Goal: Use online tool/utility: Utilize a website feature to perform a specific function

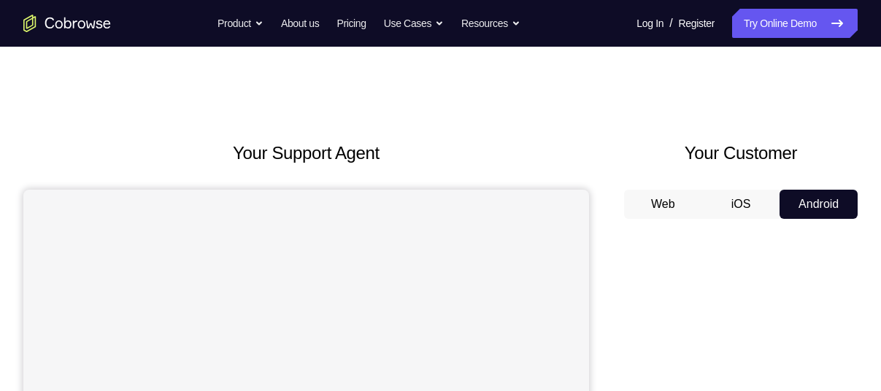
scroll to position [101, 0]
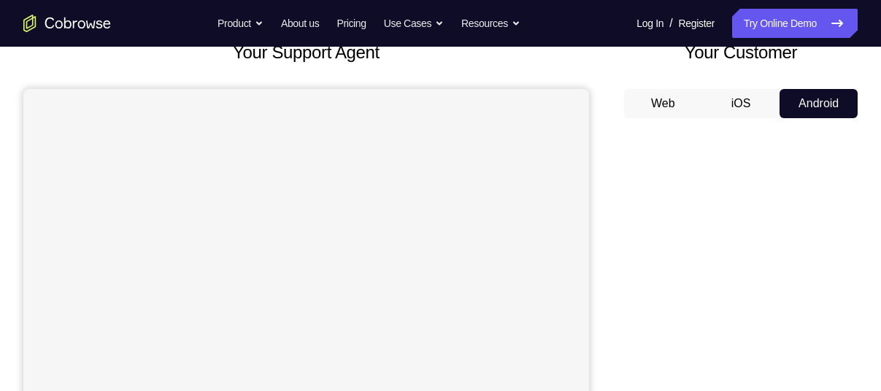
click at [819, 106] on button "Android" at bounding box center [818, 103] width 78 height 29
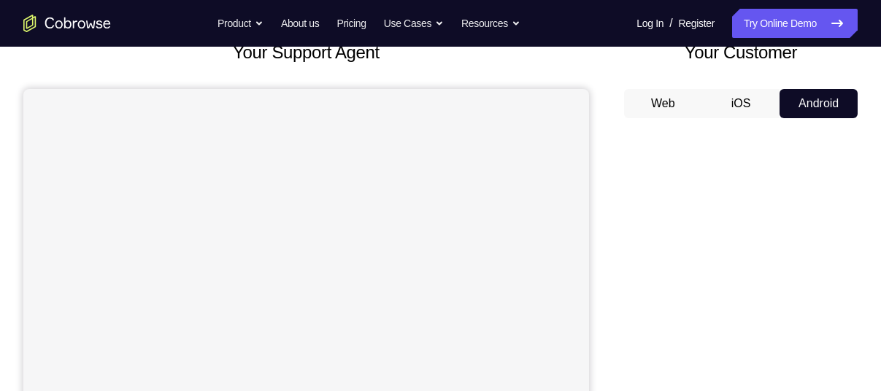
click at [819, 106] on button "Android" at bounding box center [818, 103] width 78 height 29
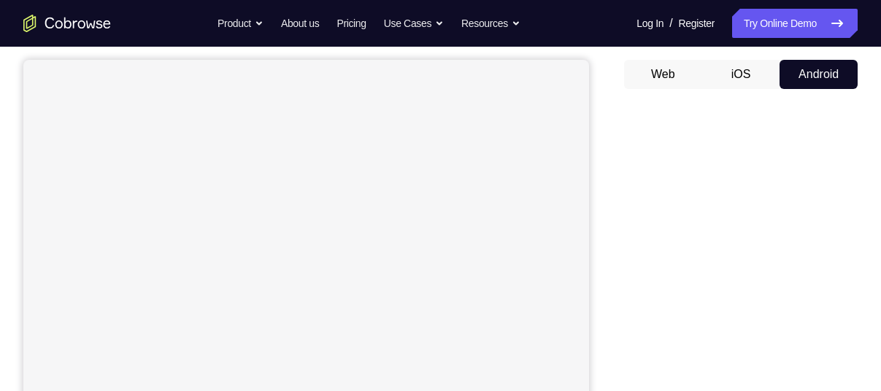
scroll to position [107, 0]
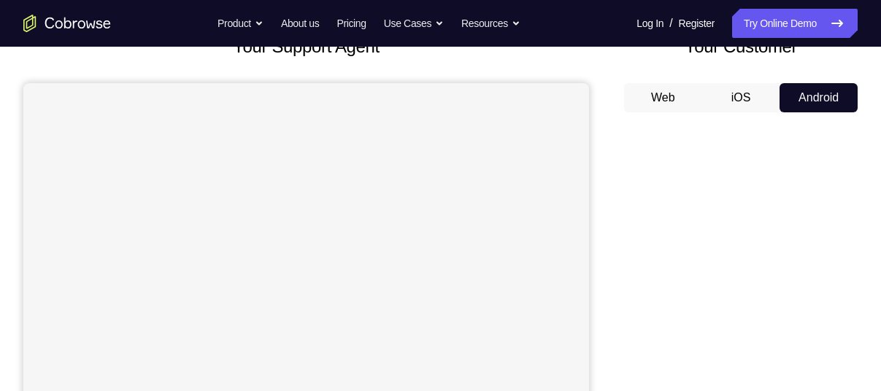
click at [692, 93] on button "Web" at bounding box center [663, 97] width 78 height 29
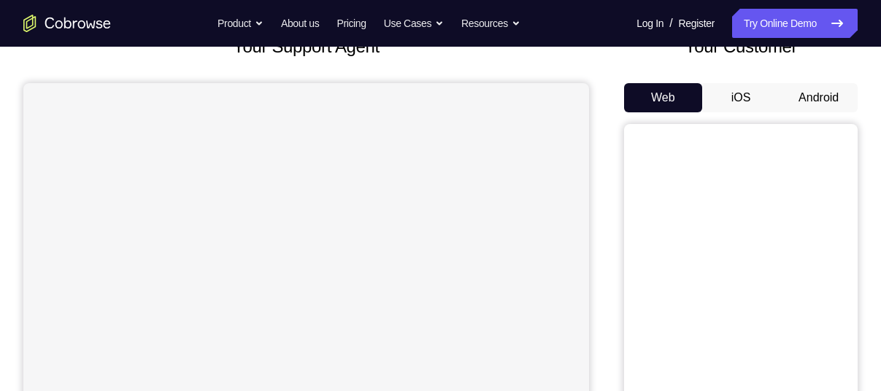
click at [726, 98] on button "iOS" at bounding box center [741, 97] width 78 height 29
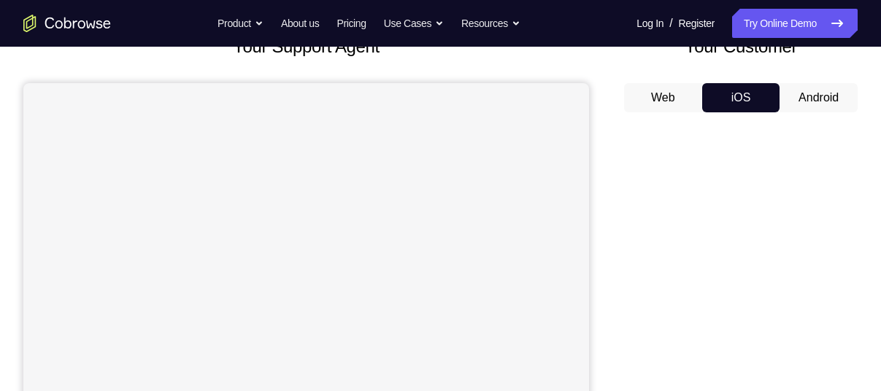
click at [801, 92] on button "Android" at bounding box center [818, 97] width 78 height 29
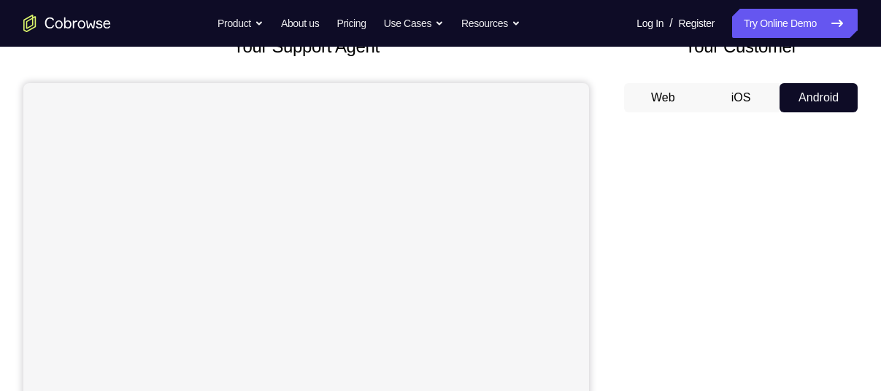
click at [801, 92] on button "Android" at bounding box center [818, 97] width 78 height 29
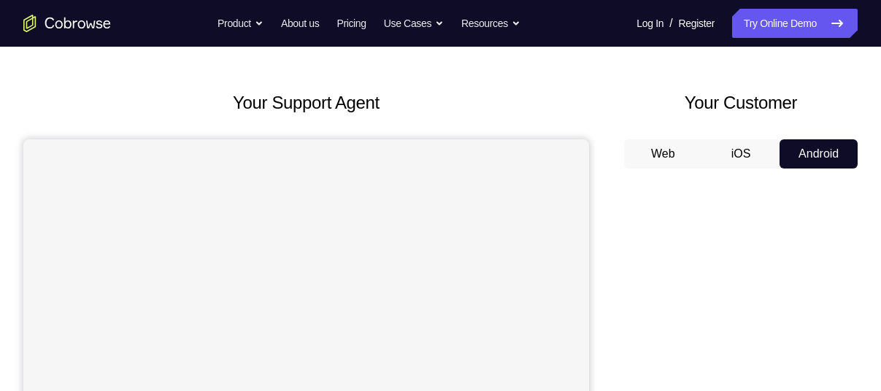
scroll to position [62, 0]
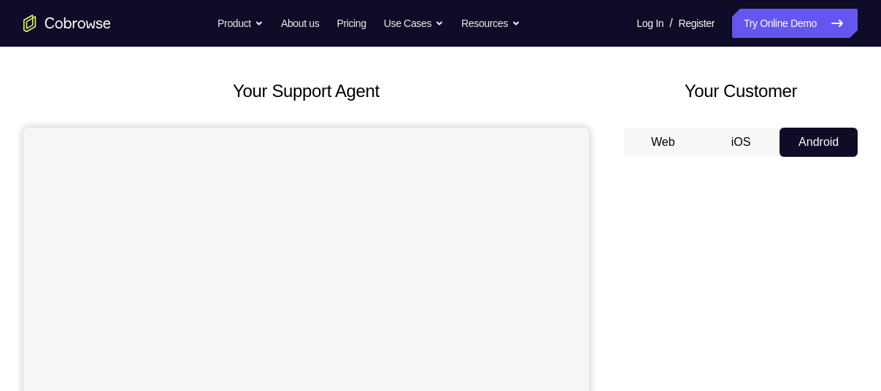
click at [651, 142] on button "Web" at bounding box center [663, 142] width 78 height 29
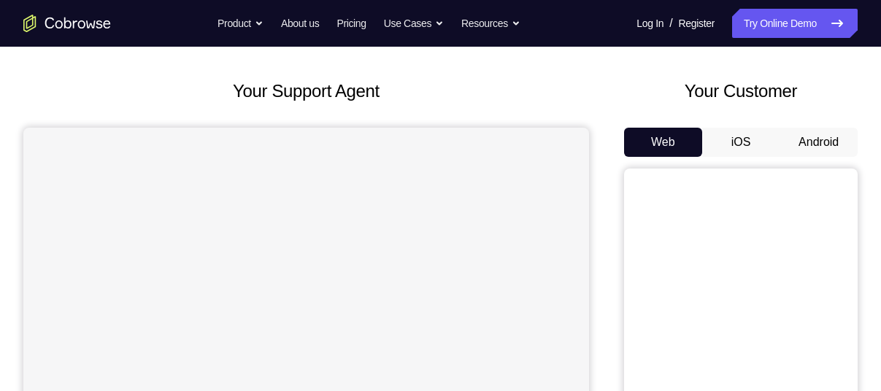
click at [801, 142] on button "Android" at bounding box center [818, 142] width 78 height 29
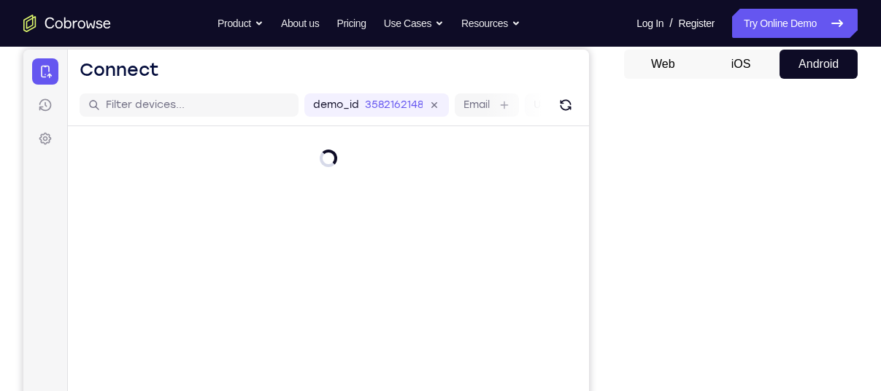
scroll to position [147, 0]
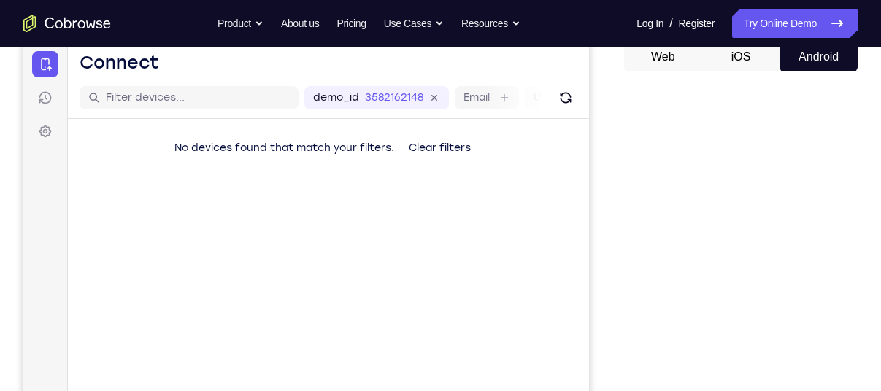
click at [651, 64] on button "Web" at bounding box center [663, 56] width 78 height 29
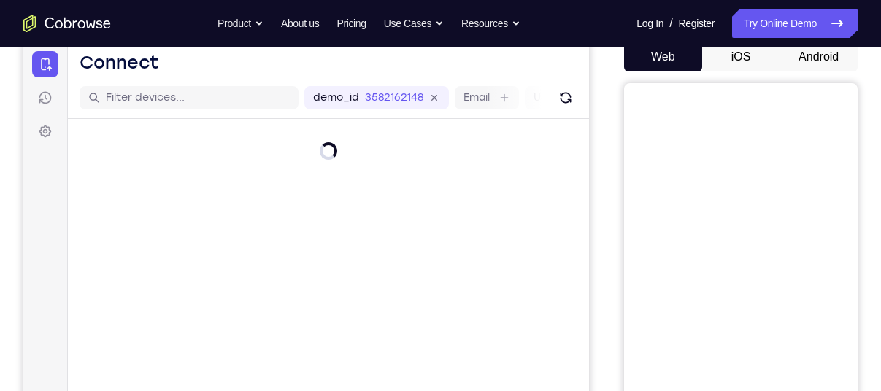
click at [798, 62] on button "Android" at bounding box center [818, 56] width 78 height 29
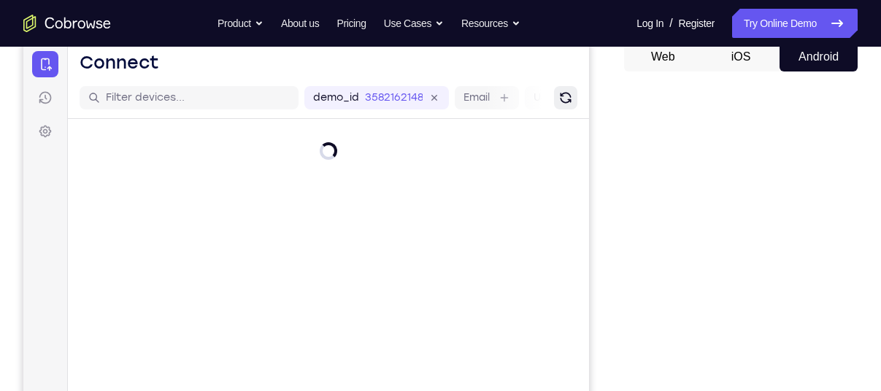
click at [570, 97] on icon "Refresh" at bounding box center [565, 98] width 11 height 11
click at [823, 58] on button "Android" at bounding box center [818, 57] width 78 height 29
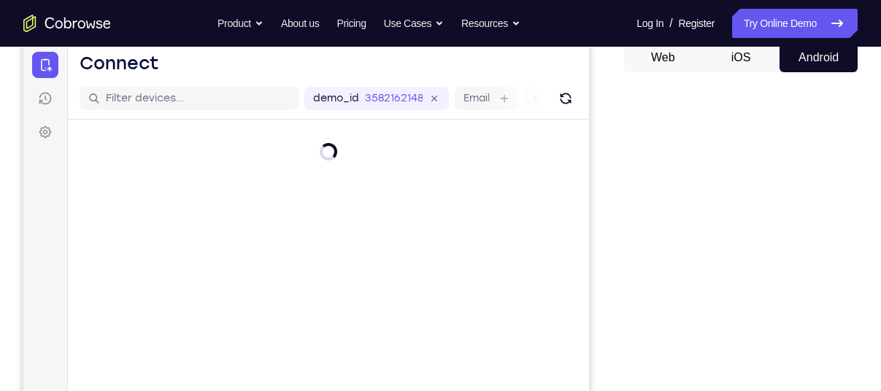
click at [823, 58] on button "Android" at bounding box center [818, 57] width 78 height 29
click at [820, 58] on button "Android" at bounding box center [818, 57] width 78 height 29
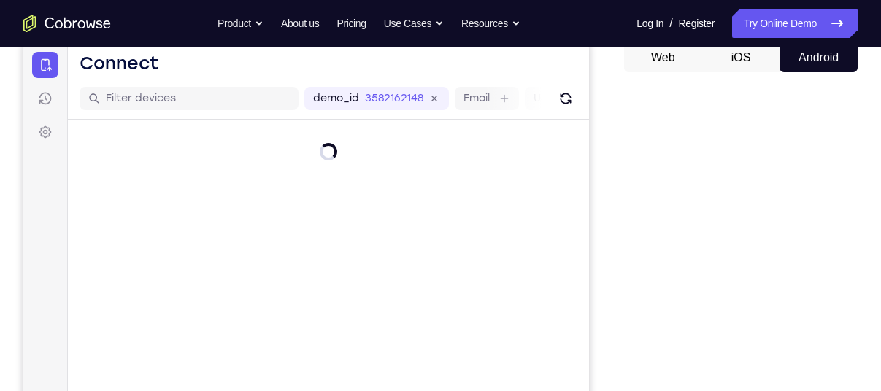
click at [820, 58] on button "Android" at bounding box center [818, 57] width 78 height 29
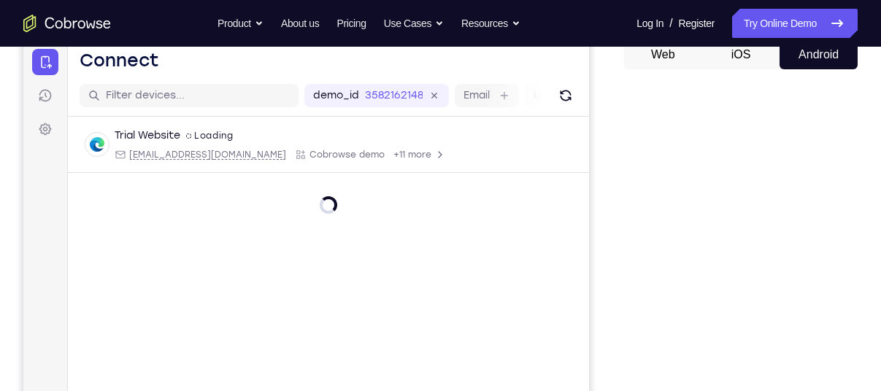
scroll to position [200, 0]
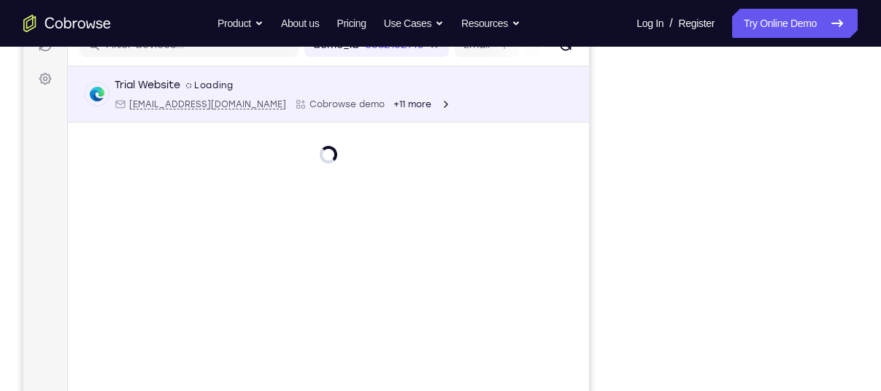
click at [163, 82] on div "Trial Website" at bounding box center [148, 85] width 66 height 15
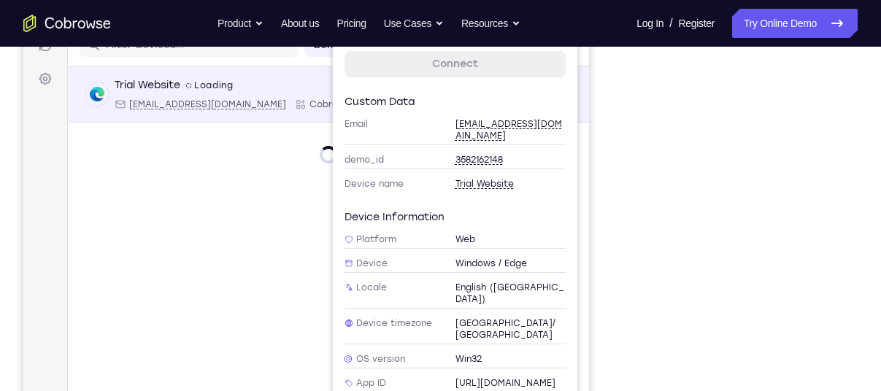
click at [163, 82] on div "Trial Website" at bounding box center [148, 85] width 66 height 15
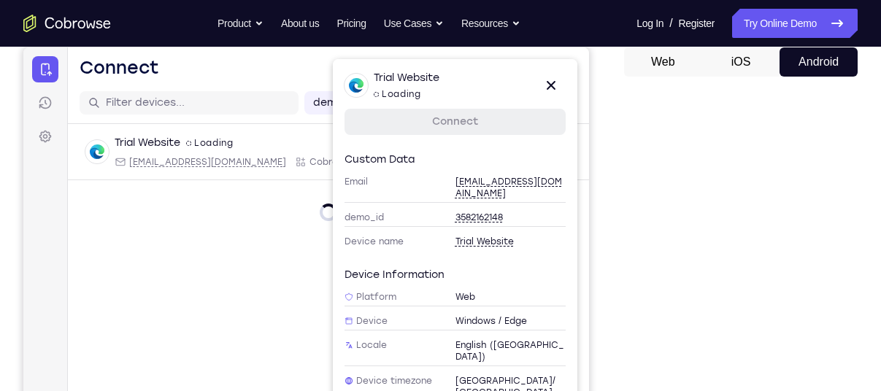
scroll to position [142, 0]
click at [508, 134] on link "Connect" at bounding box center [454, 122] width 221 height 26
click at [556, 86] on icon at bounding box center [551, 86] width 18 height 18
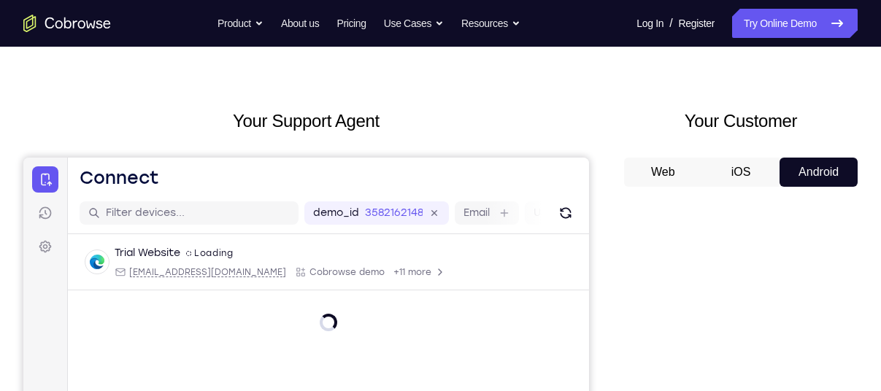
scroll to position [0, 0]
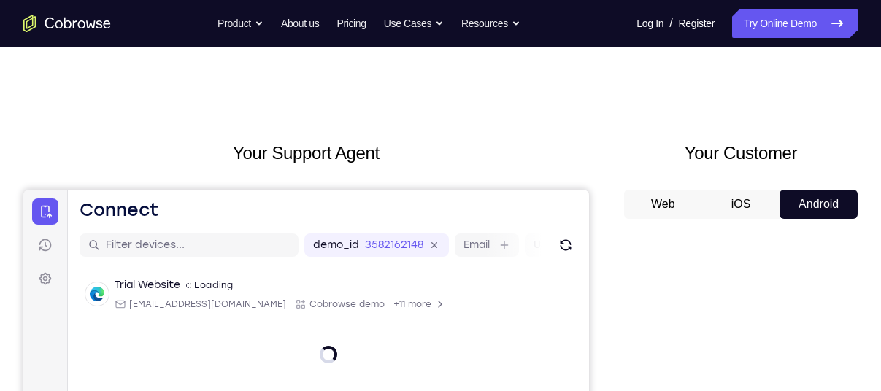
click at [796, 212] on button "Android" at bounding box center [818, 204] width 78 height 29
click at [831, 190] on button "Android" at bounding box center [818, 204] width 78 height 29
click at [677, 209] on button "Web" at bounding box center [663, 204] width 78 height 29
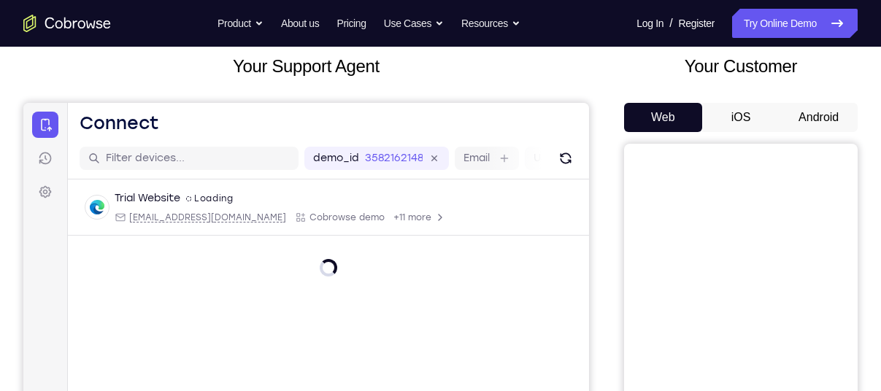
scroll to position [85, 0]
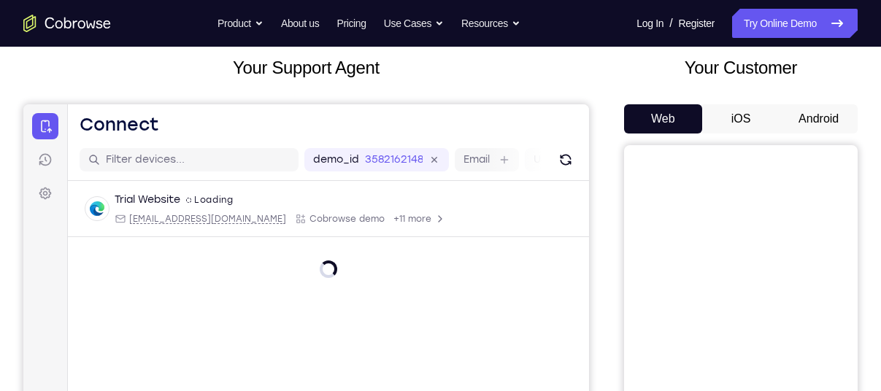
click at [737, 116] on button "iOS" at bounding box center [741, 118] width 78 height 29
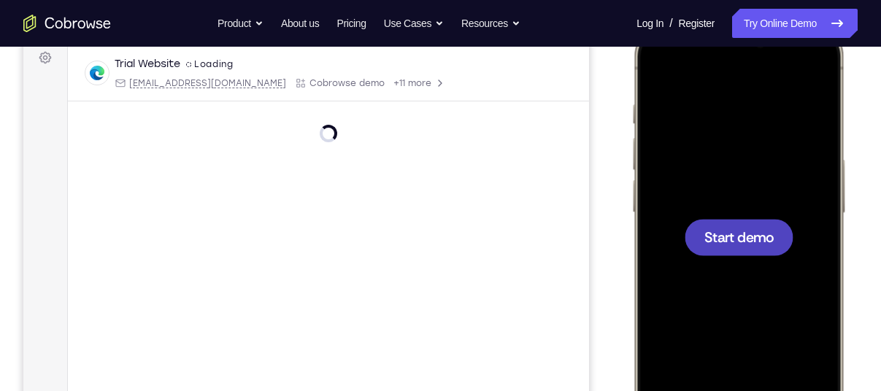
scroll to position [232, 0]
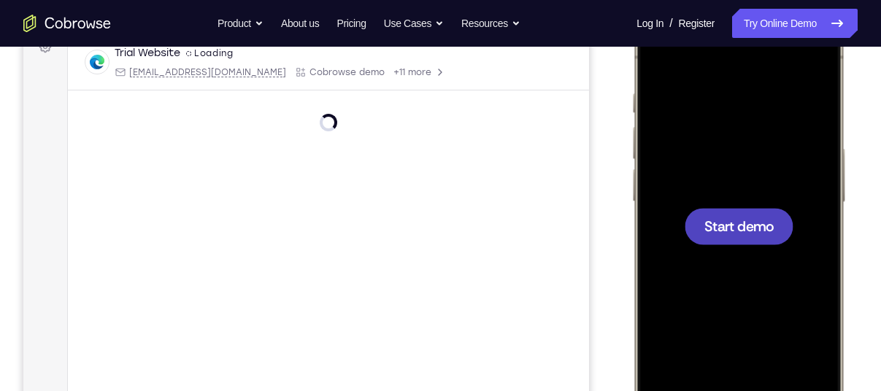
click at [741, 223] on span "Start demo" at bounding box center [738, 226] width 69 height 14
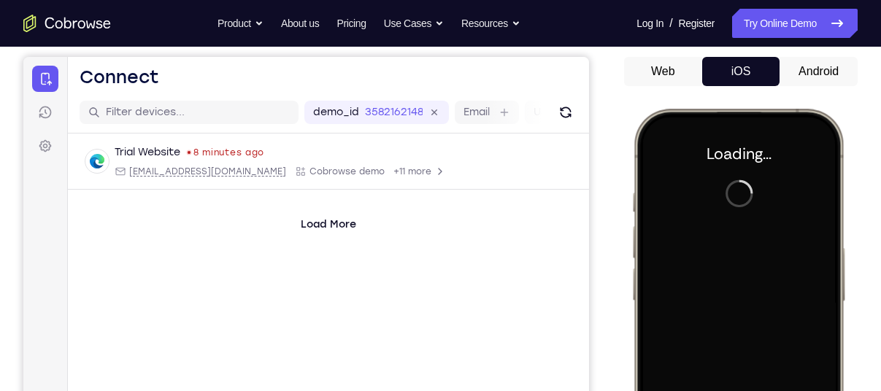
scroll to position [132, 0]
click at [800, 79] on button "Android" at bounding box center [818, 72] width 78 height 29
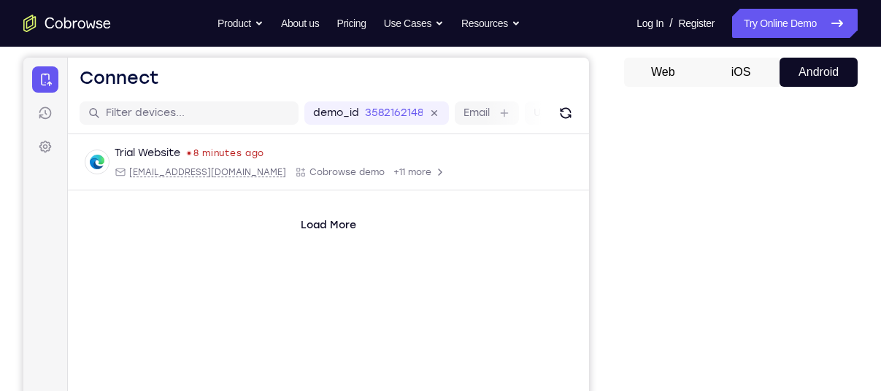
click at [759, 77] on button "iOS" at bounding box center [741, 72] width 78 height 29
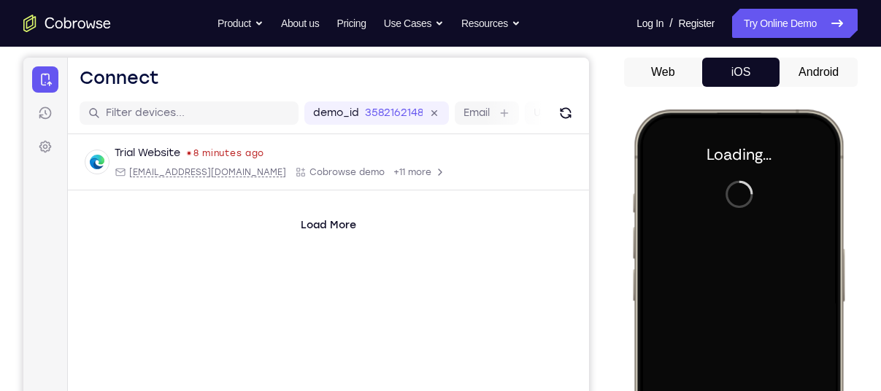
click at [762, 196] on div at bounding box center [738, 326] width 192 height 417
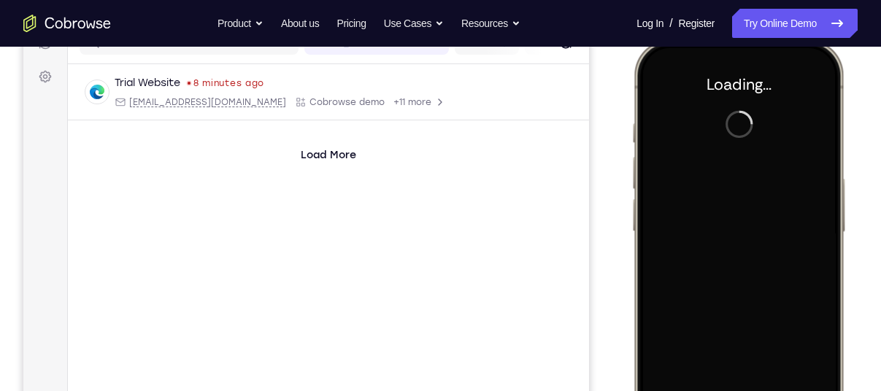
scroll to position [165, 0]
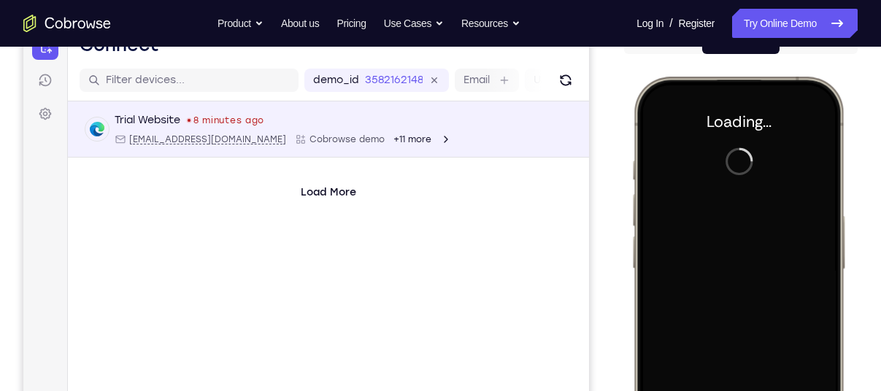
click at [250, 110] on div "Trial Website 8 minutes ago [EMAIL_ADDRESS][DOMAIN_NAME] Cobrowse demo +11 more…" at bounding box center [328, 129] width 521 height 56
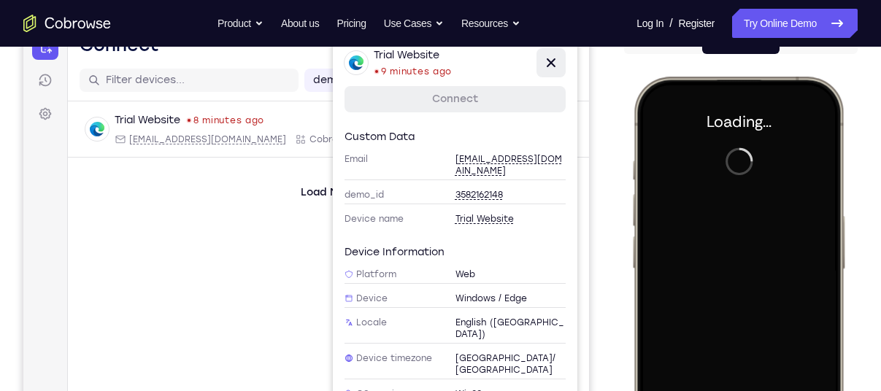
click at [555, 64] on icon at bounding box center [551, 63] width 18 height 18
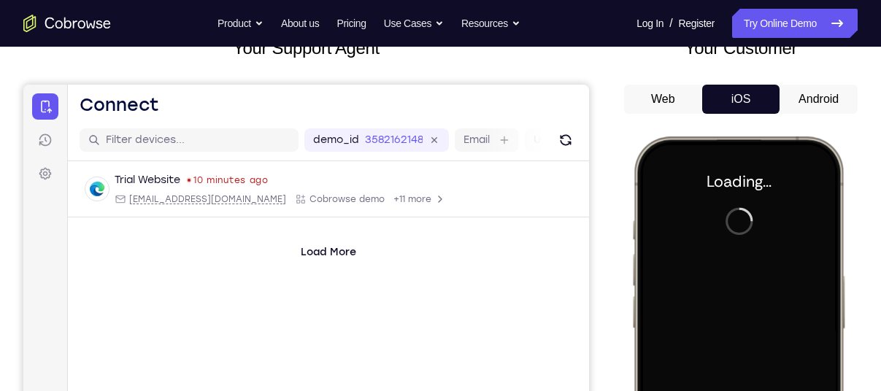
scroll to position [96, 0]
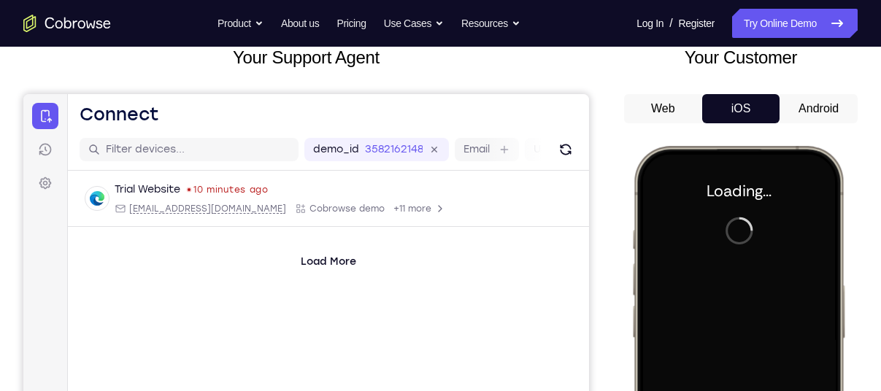
click at [841, 103] on button "Android" at bounding box center [818, 108] width 78 height 29
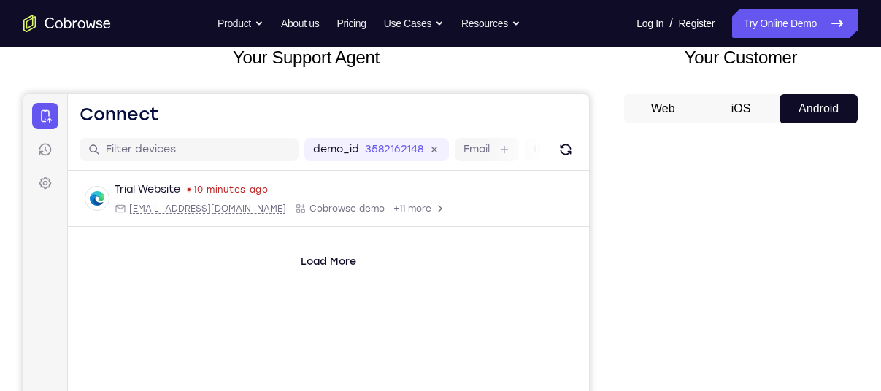
click at [60, 33] on div "Go back Powerful, Flexible and Trustworthy. Avoid all extra friction for both A…" at bounding box center [440, 23] width 881 height 29
click at [61, 20] on icon "Go to the home page" at bounding box center [67, 24] width 88 height 18
